Goal: Task Accomplishment & Management: Complete application form

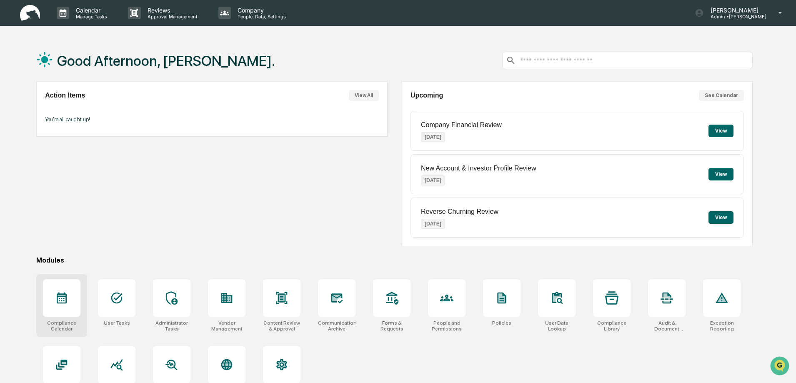
click at [63, 301] on icon at bounding box center [61, 297] width 13 height 13
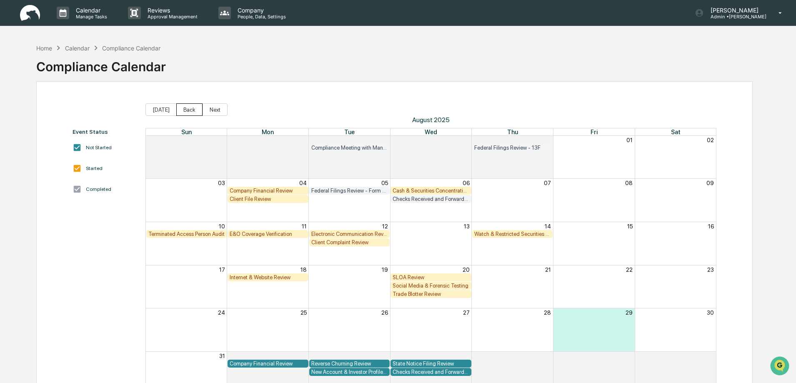
click at [186, 110] on button "Back" at bounding box center [189, 109] width 26 height 13
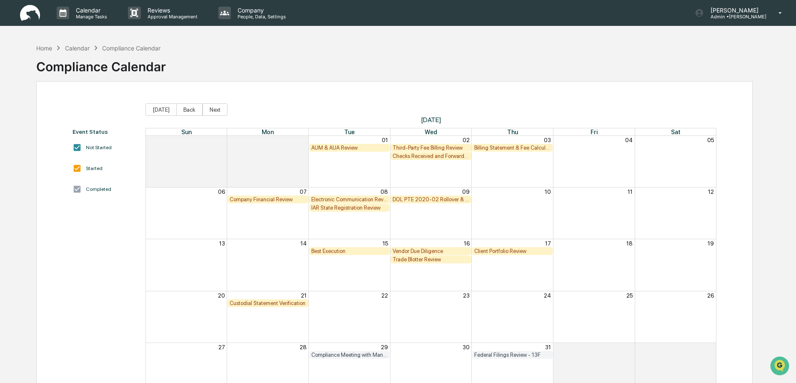
click at [341, 149] on div "AUM & AUA Review" at bounding box center [349, 148] width 77 height 6
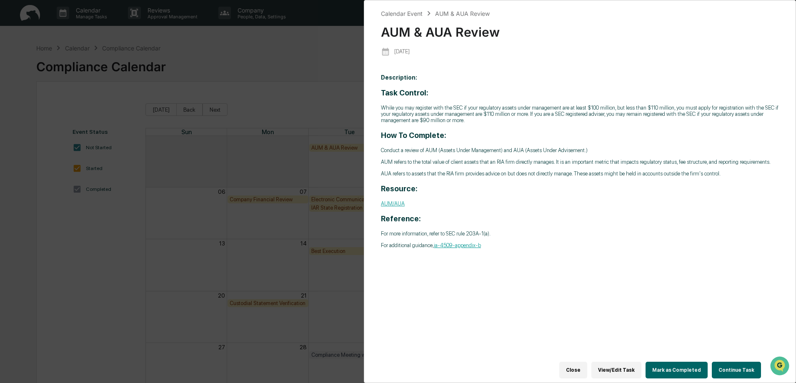
click at [733, 367] on button "Continue Task" at bounding box center [736, 370] width 49 height 17
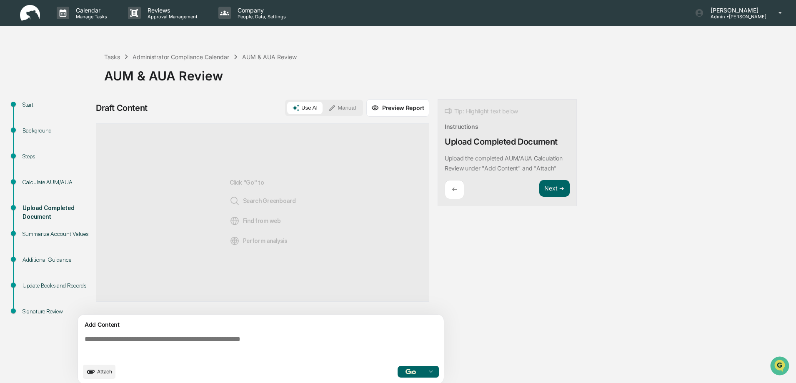
click at [344, 110] on button "Manual" at bounding box center [342, 108] width 38 height 13
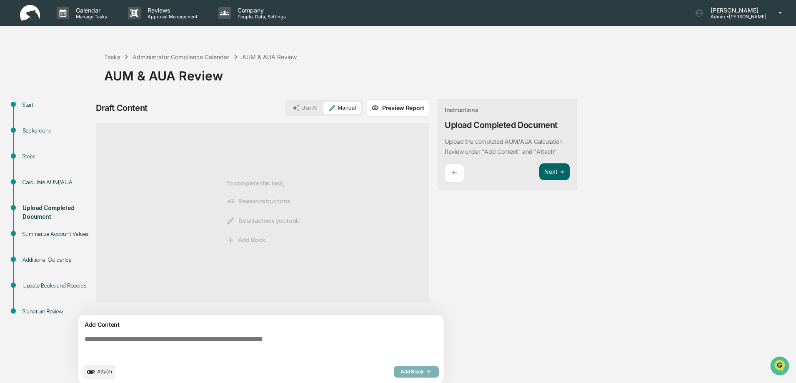
click at [30, 104] on div "Start" at bounding box center [57, 104] width 68 height 9
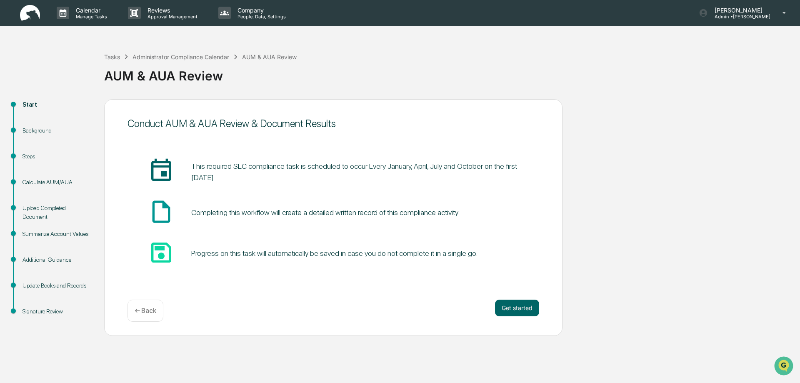
click at [143, 310] on p "← Back" at bounding box center [146, 311] width 22 height 8
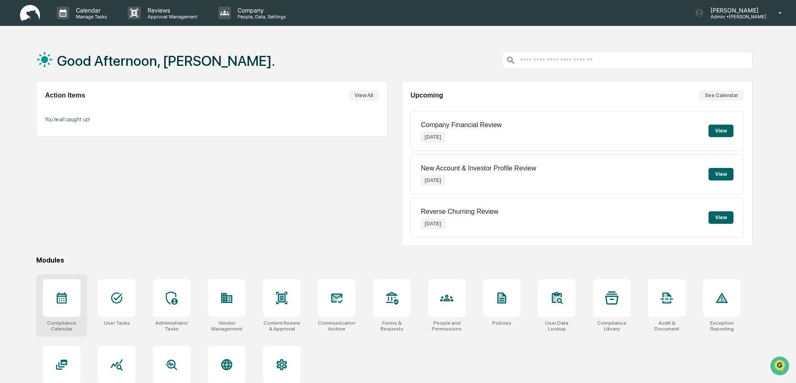
click at [69, 294] on div at bounding box center [62, 298] width 38 height 38
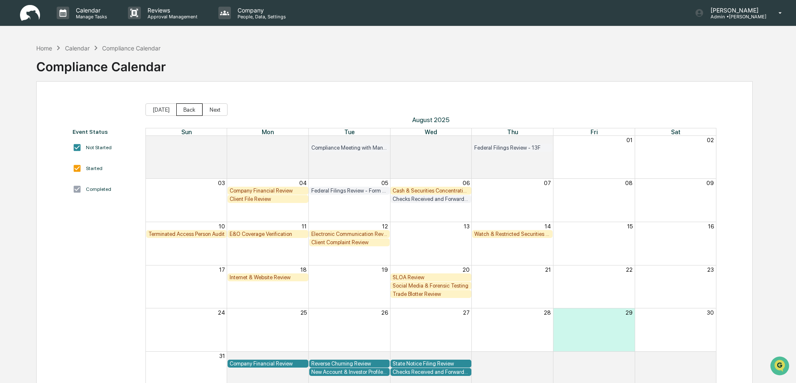
click at [186, 110] on button "Back" at bounding box center [189, 109] width 26 height 13
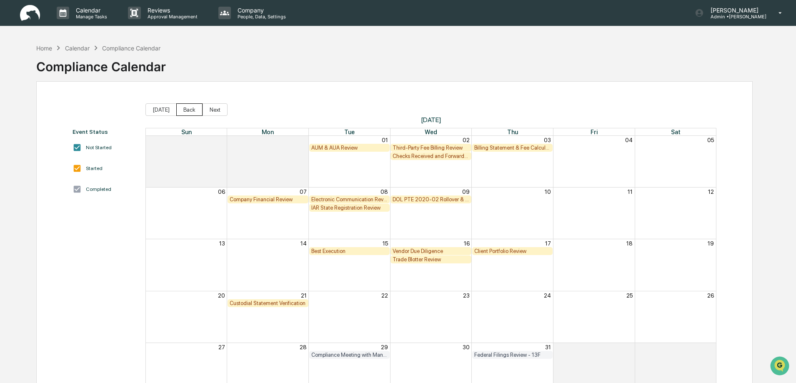
click at [186, 110] on button "Back" at bounding box center [189, 109] width 26 height 13
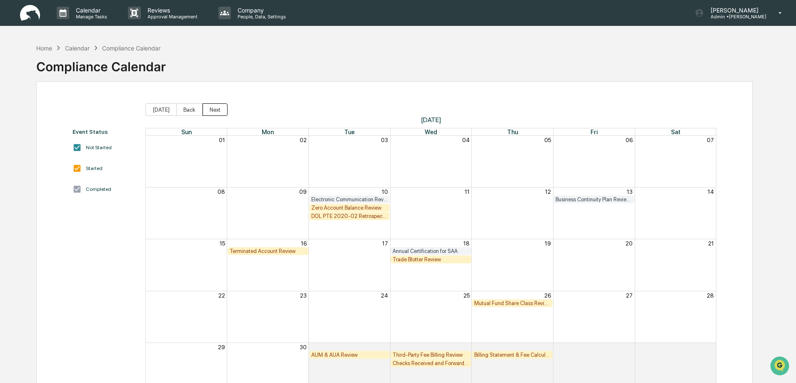
click at [213, 108] on button "Next" at bounding box center [215, 109] width 25 height 13
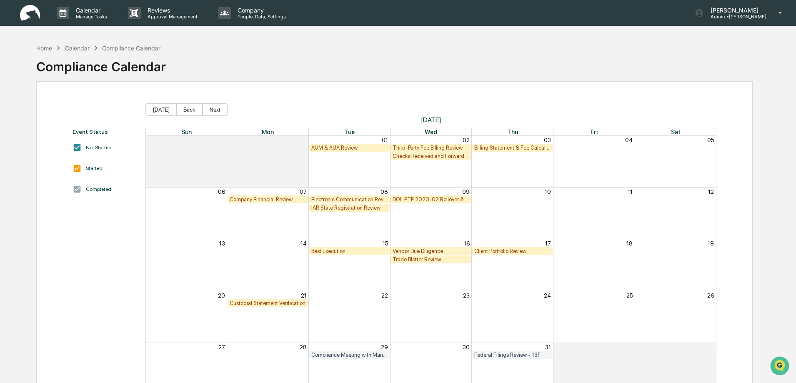
click at [348, 148] on div "AUM & AUA Review" at bounding box center [349, 148] width 77 height 6
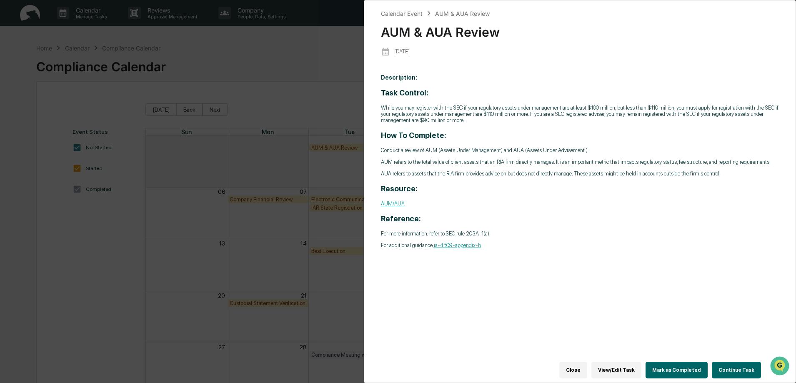
click at [723, 366] on button "Continue Task" at bounding box center [736, 370] width 49 height 17
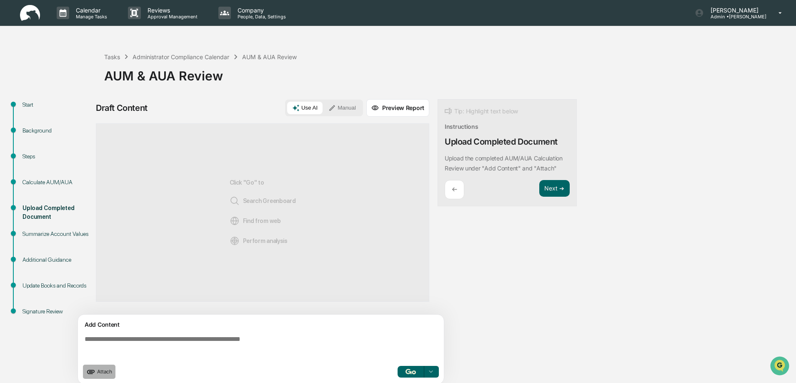
click at [101, 371] on span "Attach" at bounding box center [104, 371] width 15 height 6
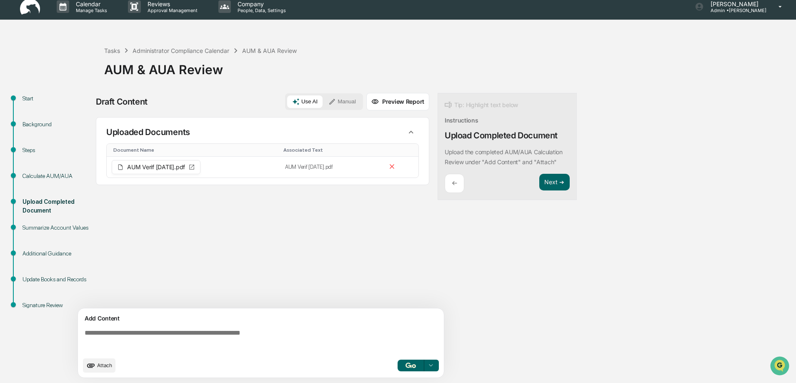
click at [346, 100] on button "Manual" at bounding box center [342, 101] width 38 height 13
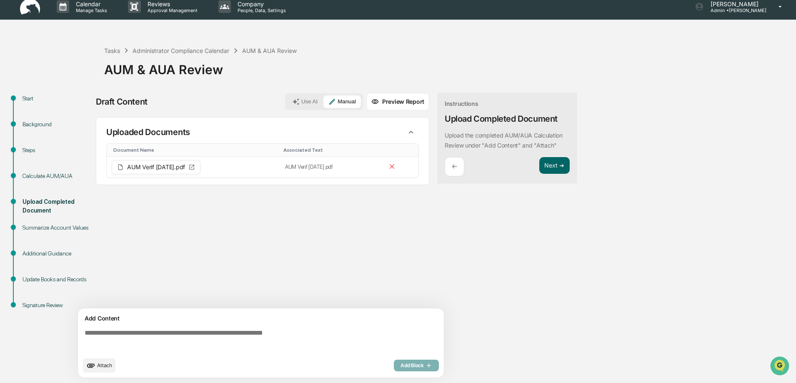
click at [90, 332] on textarea at bounding box center [262, 341] width 363 height 30
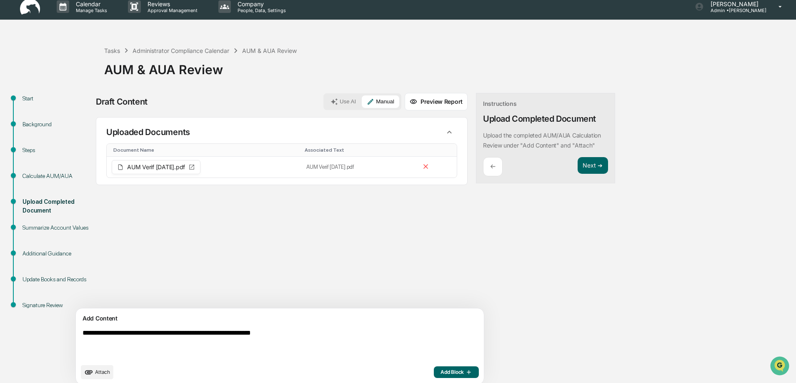
type textarea "**********"
click at [441, 373] on span "Add Block" at bounding box center [457, 372] width 32 height 7
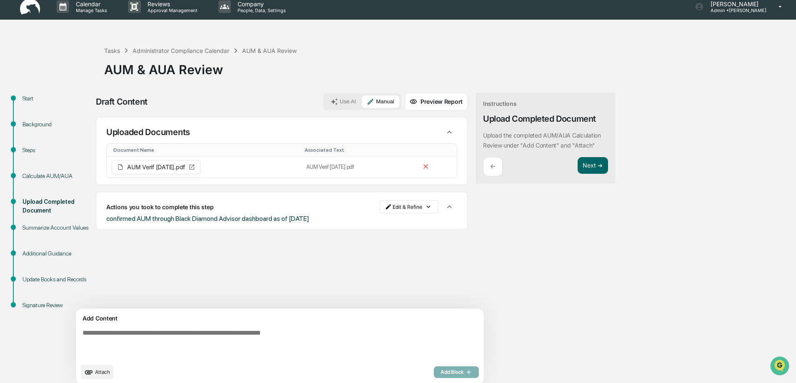
scroll to position [13, 0]
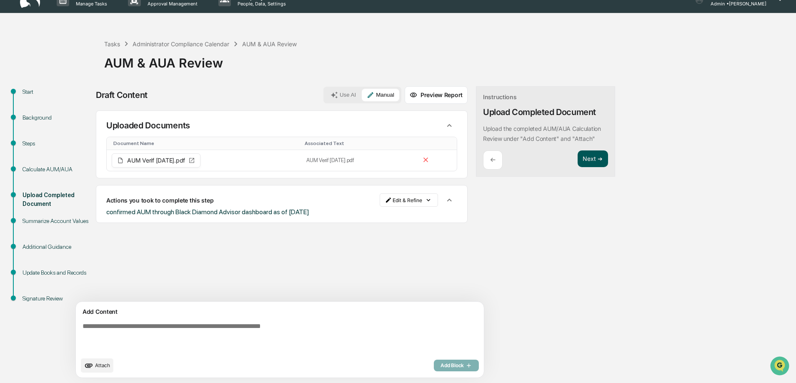
click at [578, 163] on button "Next ➔" at bounding box center [593, 158] width 30 height 17
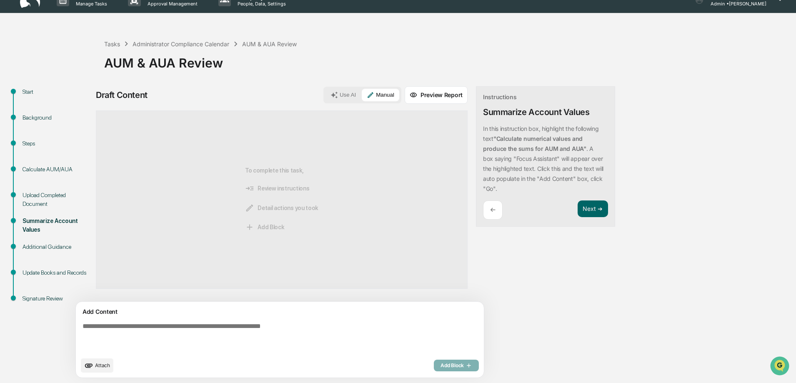
click at [90, 327] on textarea at bounding box center [260, 337] width 363 height 37
click at [116, 327] on textarea "**********" at bounding box center [260, 337] width 363 height 37
click at [118, 326] on textarea "**********" at bounding box center [260, 337] width 363 height 37
click at [163, 327] on textarea "**********" at bounding box center [260, 337] width 363 height 37
type textarea "**********"
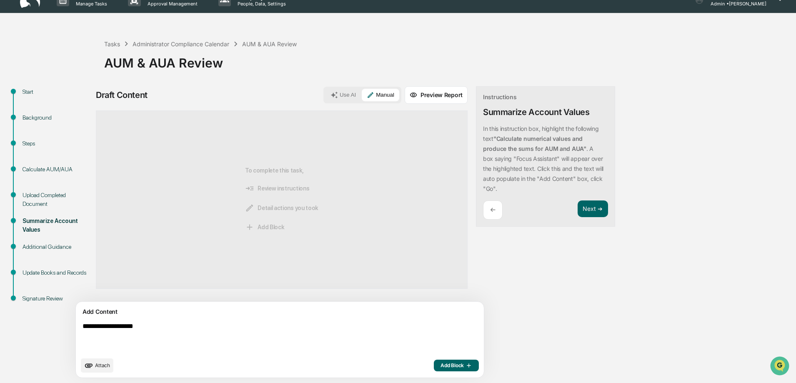
click at [441, 366] on span "Add Block" at bounding box center [457, 365] width 32 height 7
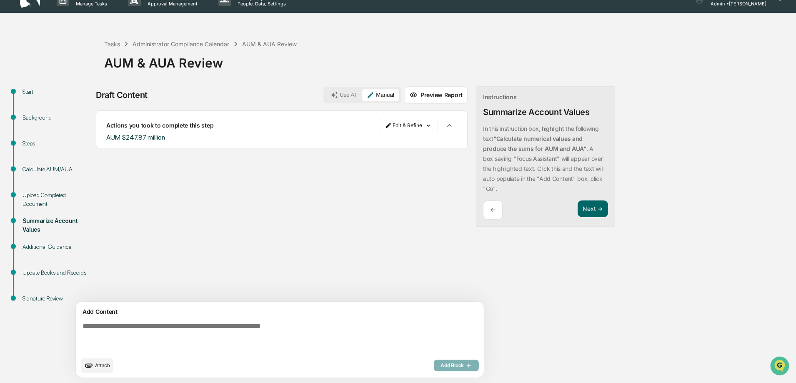
scroll to position [0, 0]
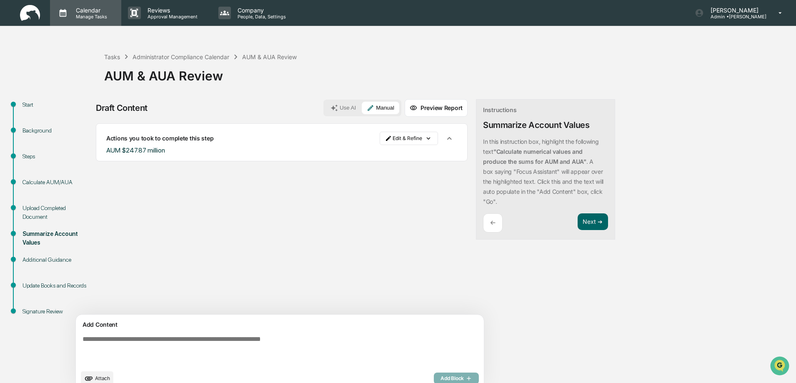
click at [88, 17] on p "Manage Tasks" at bounding box center [90, 17] width 42 height 6
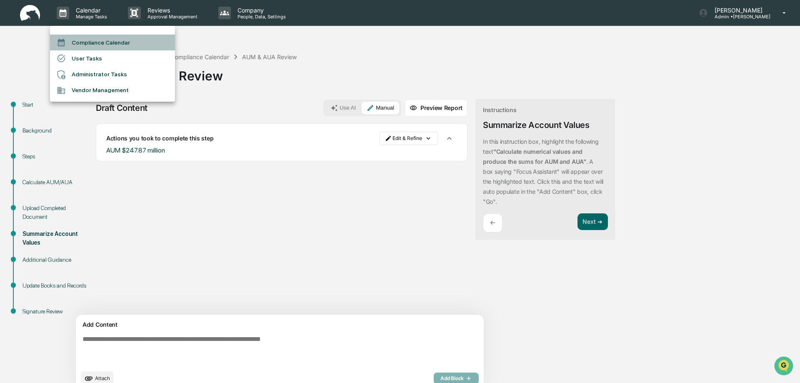
click at [98, 41] on li "Compliance Calendar" at bounding box center [112, 43] width 125 height 16
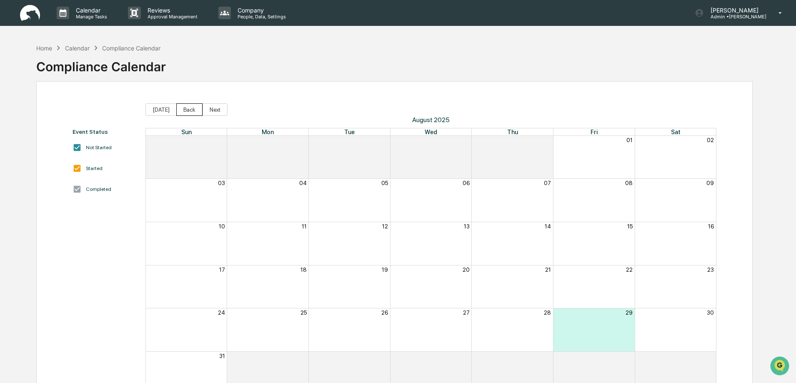
click at [190, 111] on button "Back" at bounding box center [189, 109] width 26 height 13
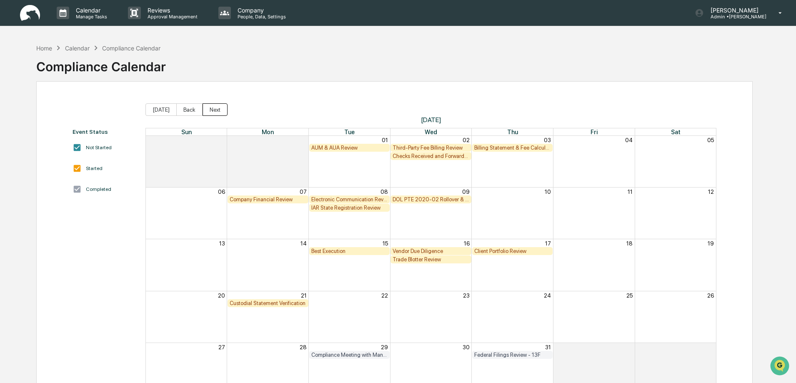
click at [215, 110] on button "Next" at bounding box center [215, 109] width 25 height 13
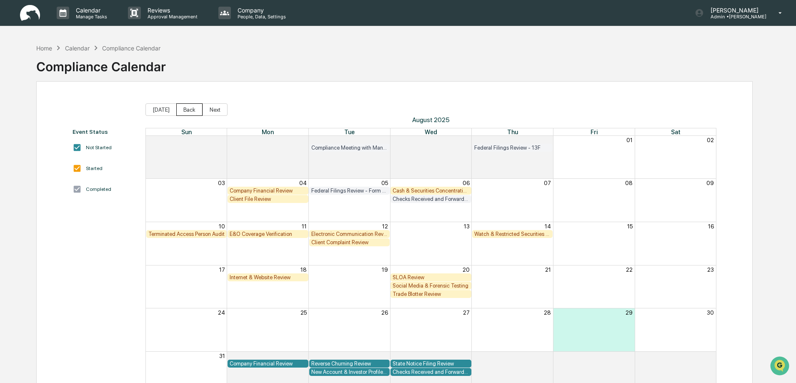
click at [186, 111] on button "Back" at bounding box center [189, 109] width 26 height 13
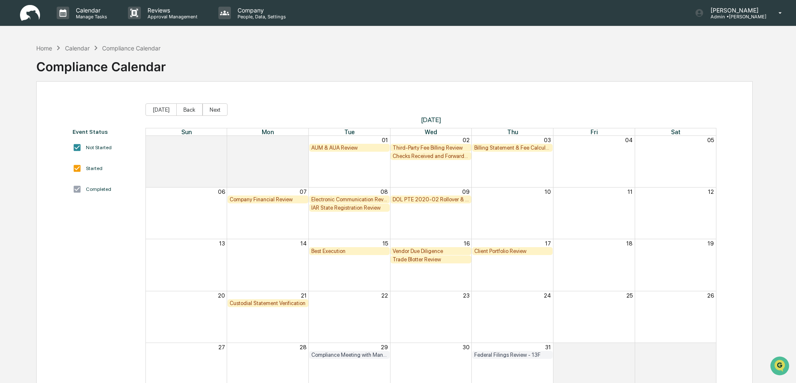
click at [429, 147] on div "Third-Party Fee Billing Review" at bounding box center [431, 148] width 77 height 6
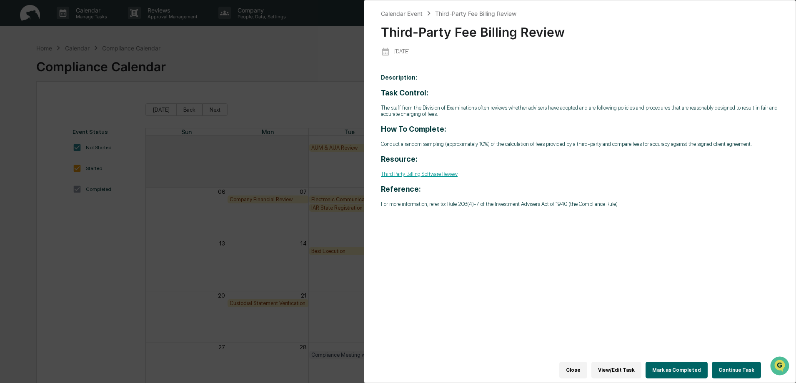
click at [729, 367] on button "Continue Task" at bounding box center [736, 370] width 49 height 17
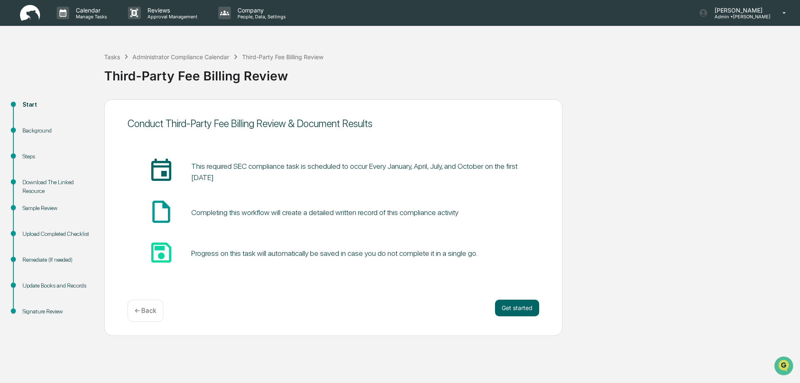
click at [46, 207] on div "Sample Review" at bounding box center [57, 208] width 68 height 9
click at [509, 311] on button "Get started" at bounding box center [517, 308] width 44 height 17
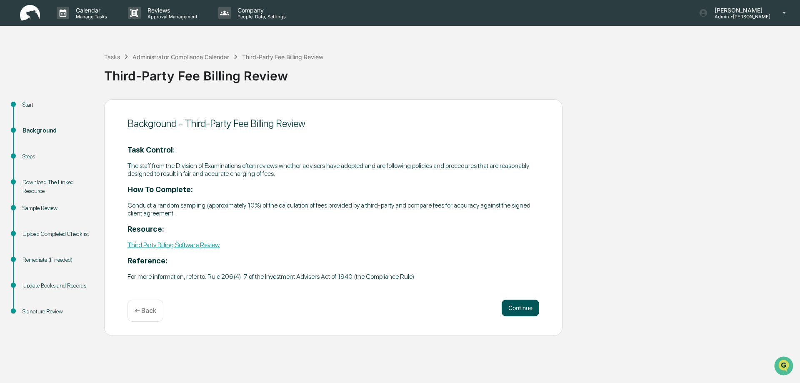
click at [514, 306] on button "Continue" at bounding box center [521, 308] width 38 height 17
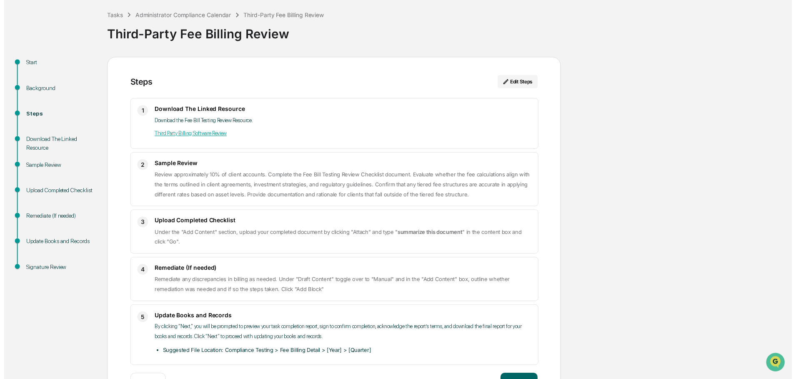
scroll to position [72, 0]
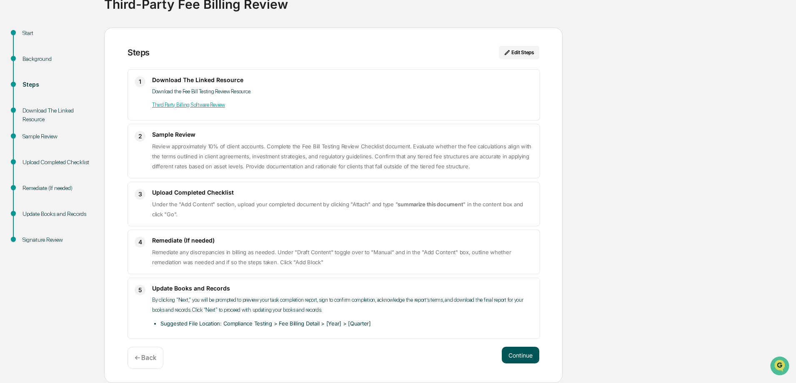
click at [525, 359] on button "Continue" at bounding box center [521, 355] width 38 height 17
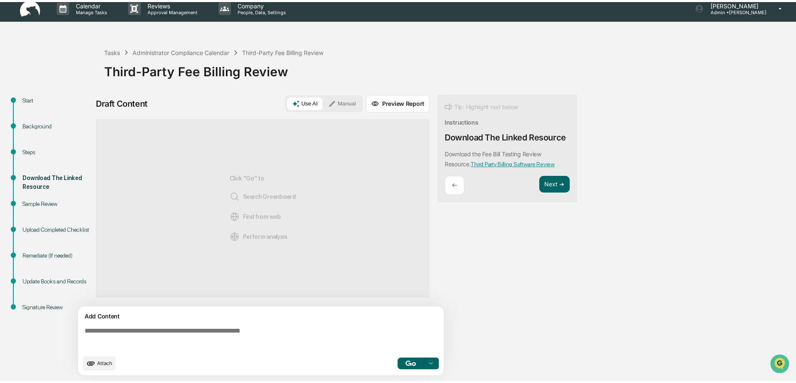
scroll to position [6, 0]
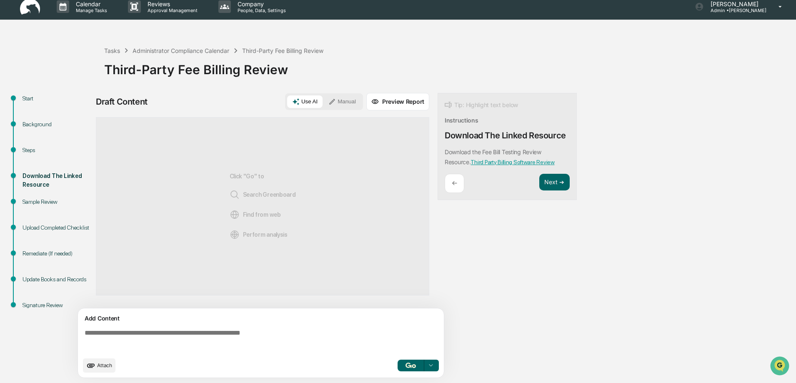
click at [341, 102] on button "Manual" at bounding box center [342, 101] width 38 height 13
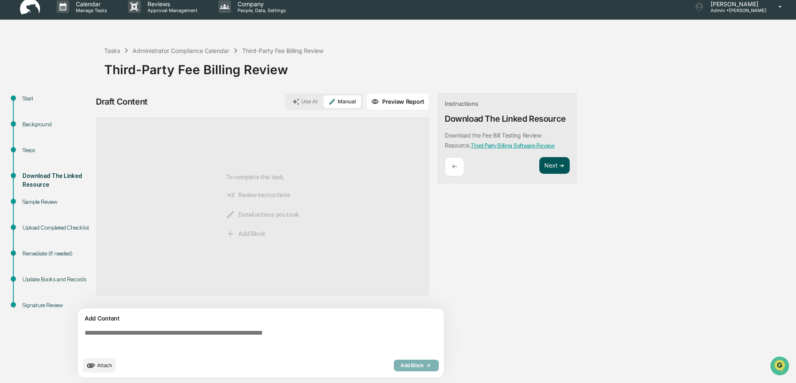
click at [548, 168] on button "Next ➔" at bounding box center [554, 165] width 30 height 17
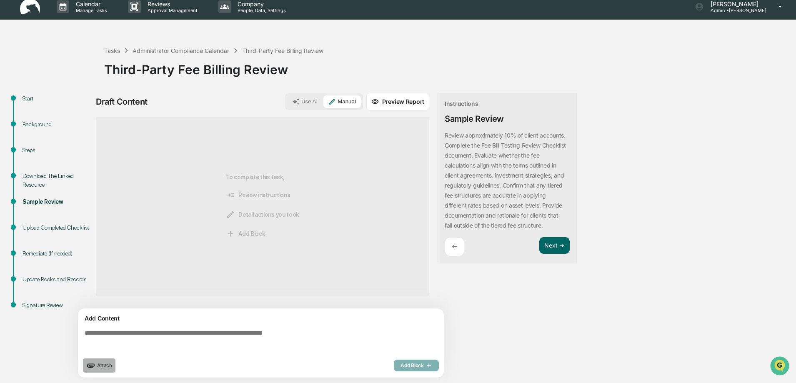
click at [107, 366] on span "Attach" at bounding box center [104, 365] width 15 height 6
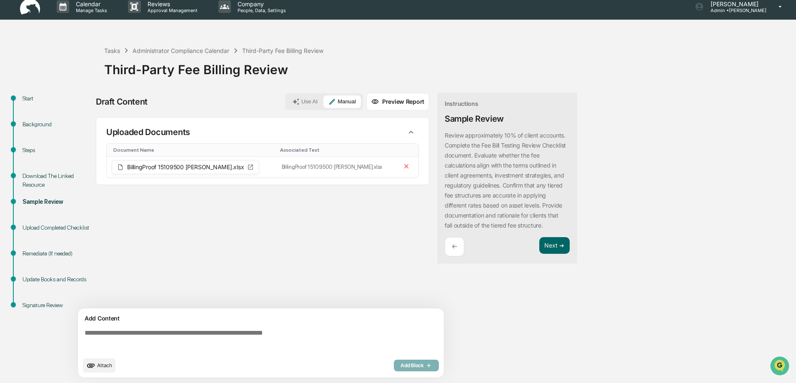
click at [109, 364] on span "Attach" at bounding box center [104, 365] width 15 height 6
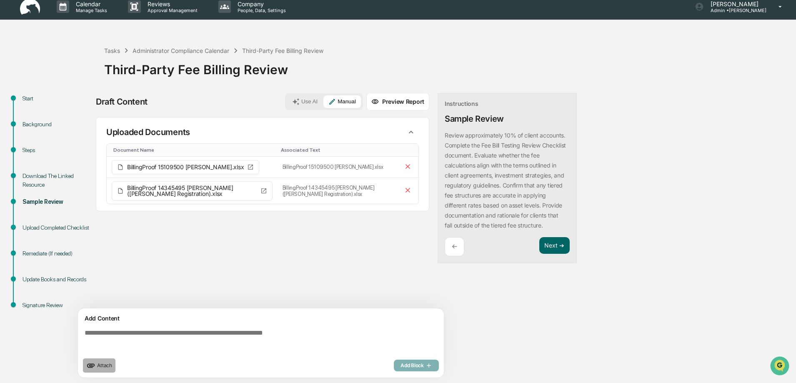
click at [101, 366] on span "Attach" at bounding box center [104, 365] width 15 height 6
click at [103, 365] on span "Attach" at bounding box center [104, 365] width 15 height 6
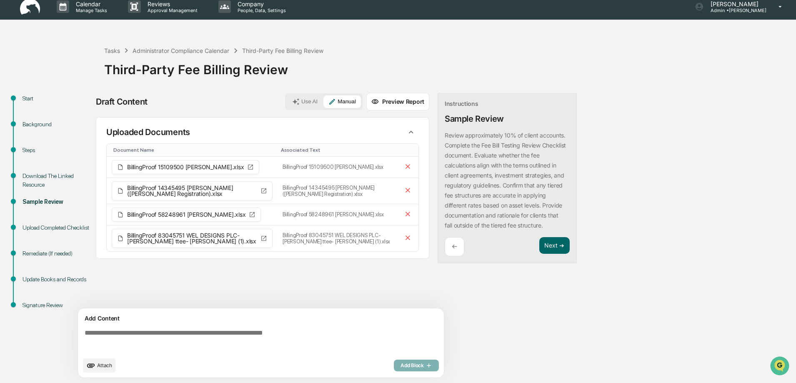
click at [103, 366] on span "Attach" at bounding box center [104, 365] width 15 height 6
click at [101, 338] on textarea at bounding box center [262, 341] width 363 height 30
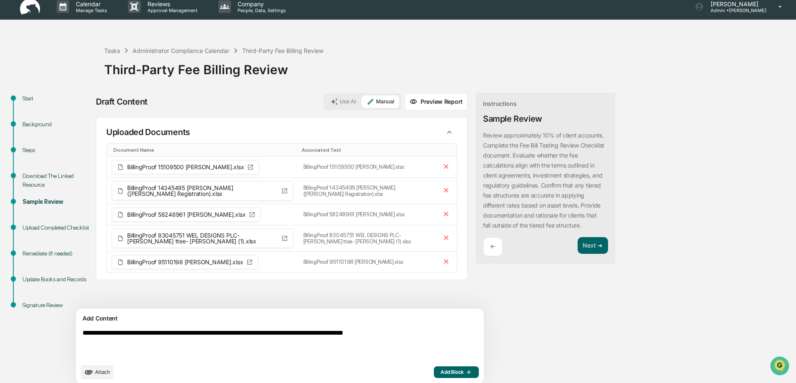
type textarea "**********"
click at [441, 373] on span "Add Block" at bounding box center [457, 372] width 32 height 7
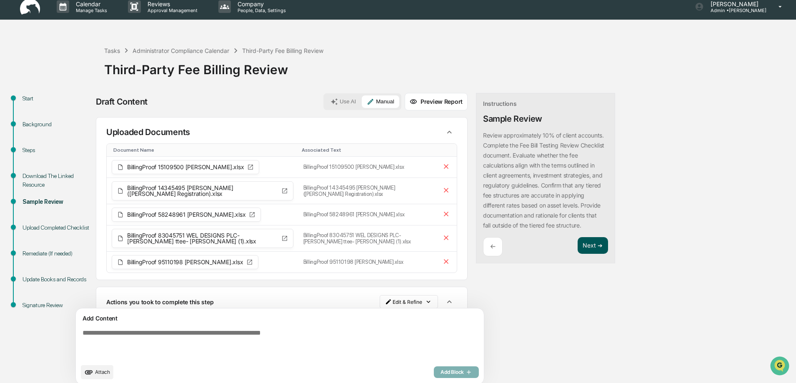
click at [578, 246] on button "Next ➔" at bounding box center [593, 245] width 30 height 17
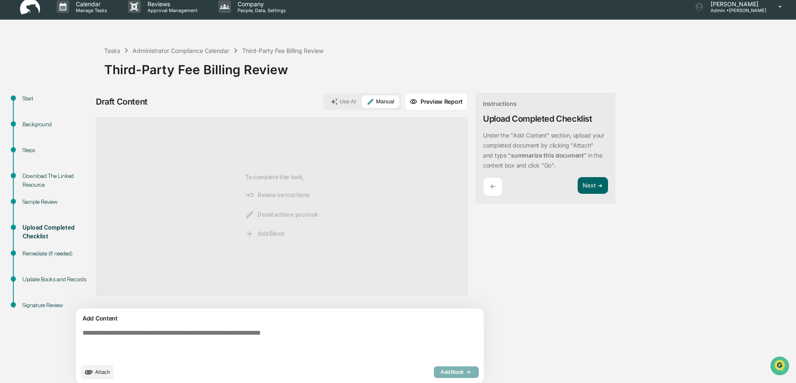
click at [105, 372] on span "Attach" at bounding box center [102, 372] width 15 height 6
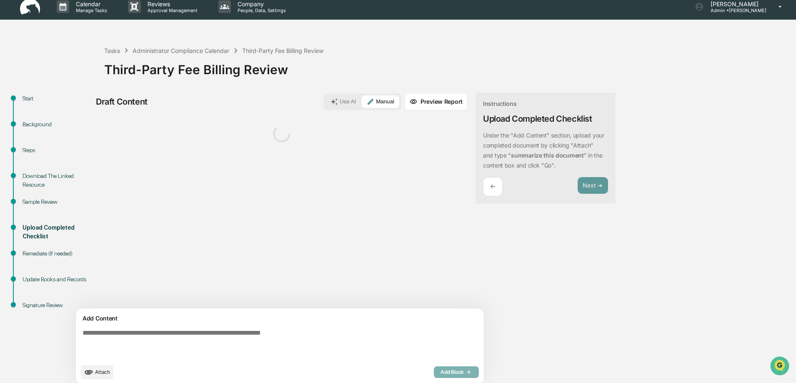
scroll to position [13, 0]
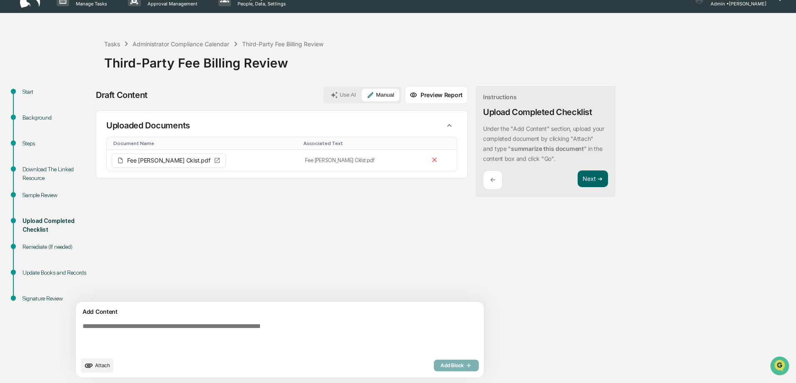
click at [90, 326] on textarea at bounding box center [260, 337] width 363 height 37
click at [326, 99] on button "Use AI" at bounding box center [343, 95] width 35 height 13
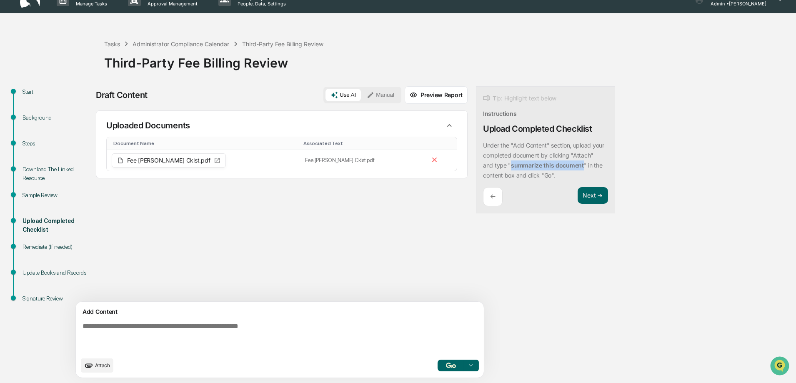
drag, startPoint x: 473, startPoint y: 165, endPoint x: 545, endPoint y: 167, distance: 71.3
click at [545, 167] on strong "summarize this document" at bounding box center [547, 165] width 73 height 7
copy strong "summarize this document"
click at [98, 329] on textarea at bounding box center [260, 337] width 363 height 37
paste textarea "**********"
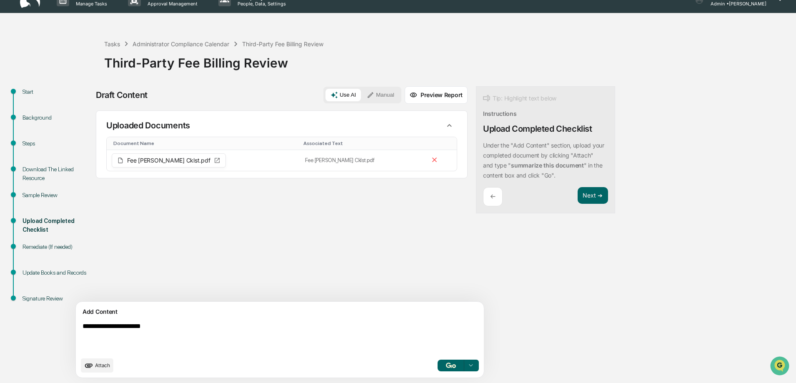
type textarea "**********"
click at [438, 363] on button "button" at bounding box center [451, 366] width 27 height 12
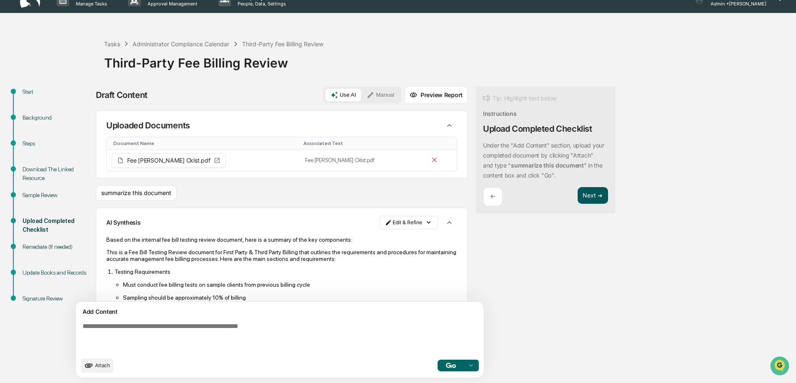
click at [578, 193] on button "Next ➔" at bounding box center [593, 195] width 30 height 17
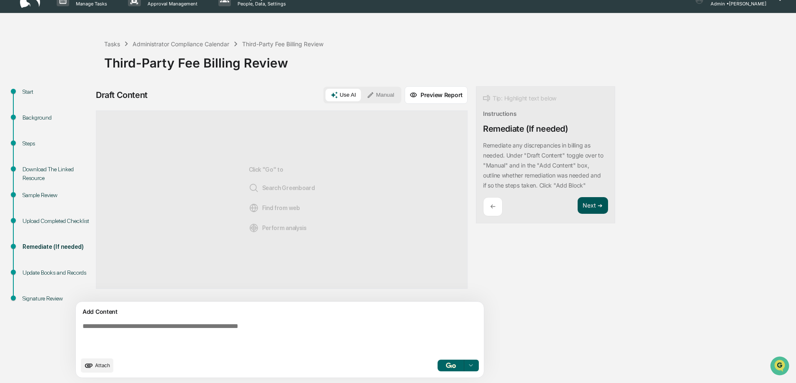
click at [578, 209] on button "Next ➔" at bounding box center [593, 205] width 30 height 17
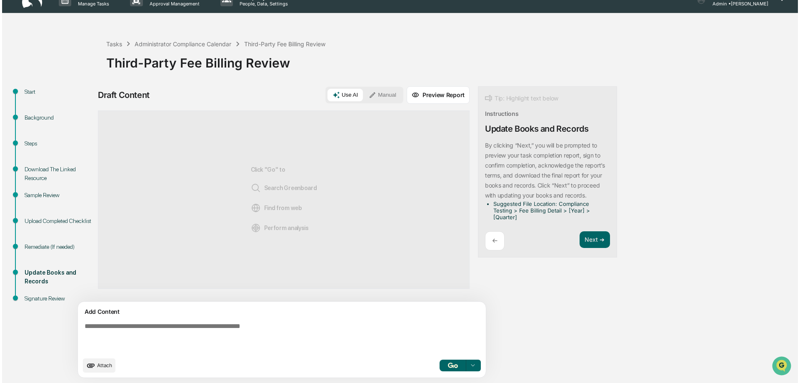
scroll to position [0, 0]
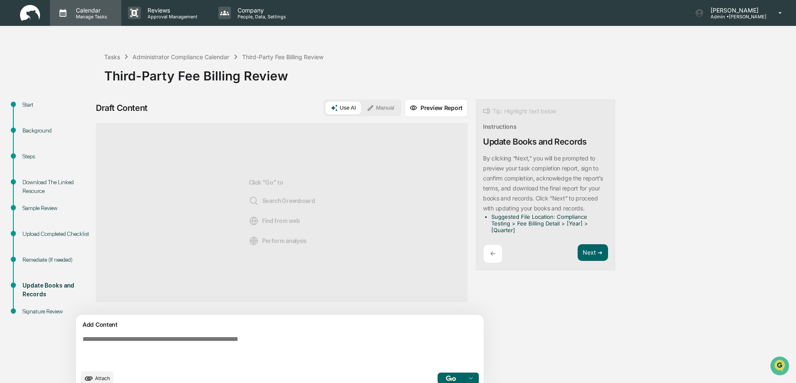
click at [88, 10] on p "Calendar" at bounding box center [90, 10] width 42 height 7
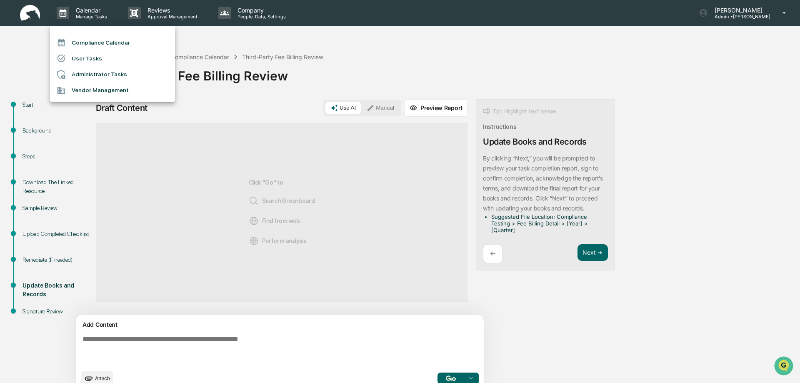
click at [94, 44] on li "Compliance Calendar" at bounding box center [112, 43] width 125 height 16
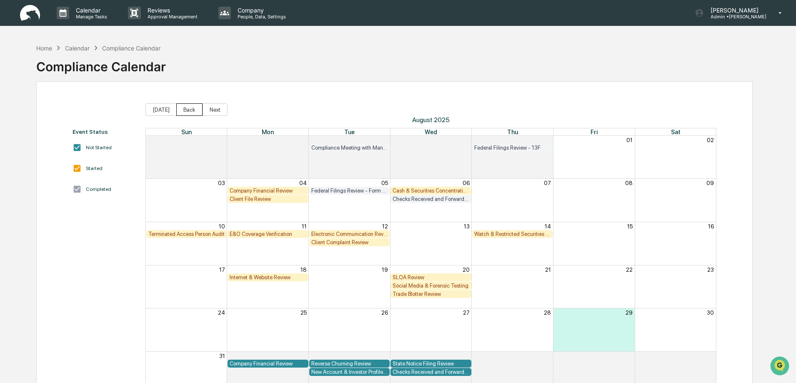
click at [185, 112] on button "Back" at bounding box center [189, 109] width 26 height 13
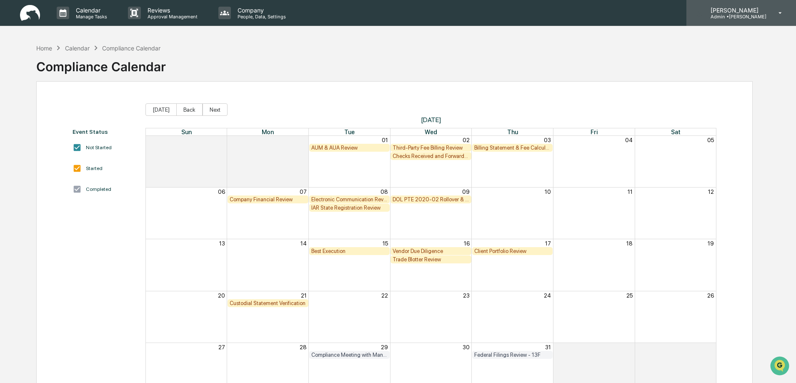
click at [749, 15] on p "Admin • [PERSON_NAME]" at bounding box center [735, 17] width 63 height 6
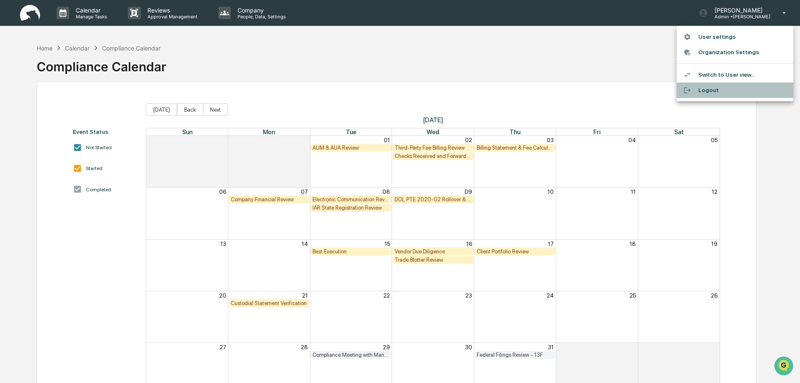
click at [706, 89] on li "Logout" at bounding box center [735, 90] width 117 height 15
